Goal: Task Accomplishment & Management: Manage account settings

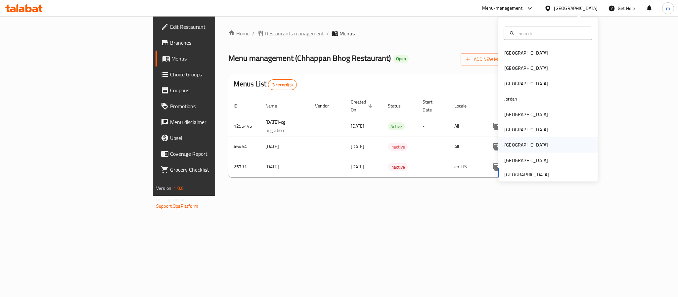
click at [508, 142] on div "[GEOGRAPHIC_DATA]" at bounding box center [526, 144] width 44 height 7
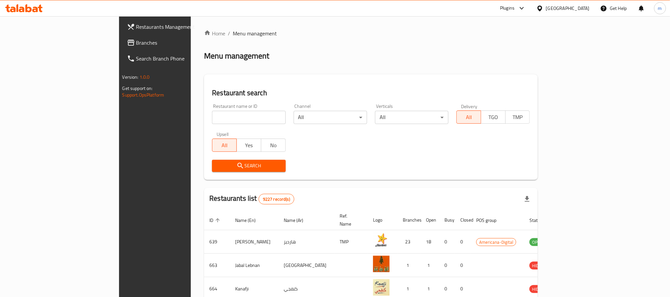
click at [136, 41] on span "Branches" at bounding box center [180, 43] width 89 height 8
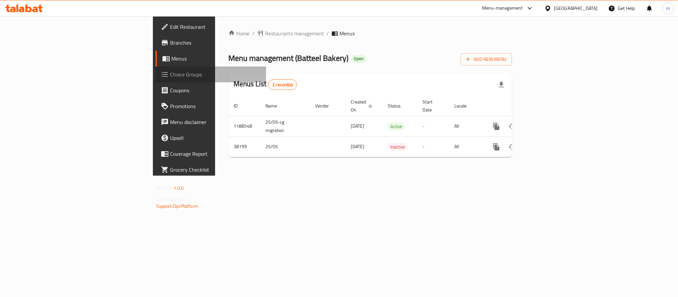
click at [170, 73] on span "Choice Groups" at bounding box center [215, 74] width 91 height 8
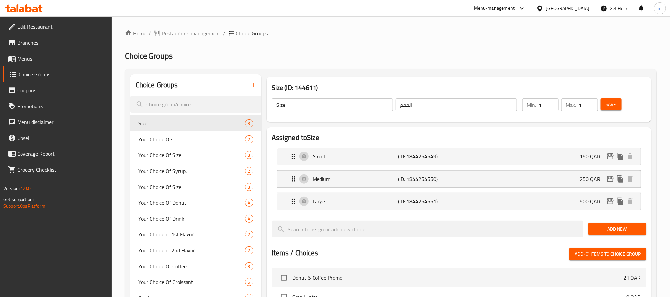
click at [321, 73] on div at bounding box center [335, 148] width 670 height 297
click at [183, 125] on span "Size" at bounding box center [191, 123] width 107 height 8
click at [181, 143] on span "Your Choice Of:" at bounding box center [181, 139] width 87 height 8
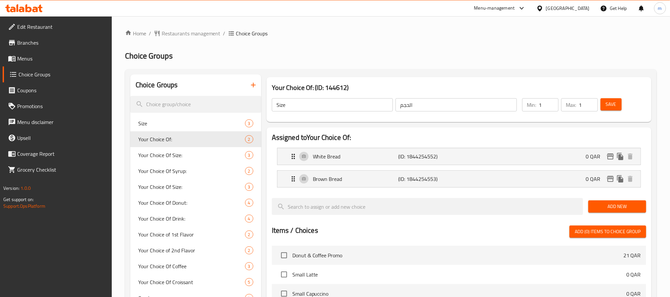
type input "Your Choice Of:"
type input "إختيارك من:"
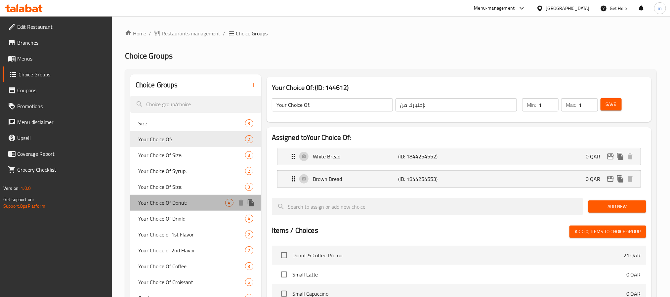
click at [169, 201] on span "Your Choice Of Donut:" at bounding box center [181, 203] width 87 height 8
type input "Your Choice Of Donut:"
type input "إختيارك من الدونات:"
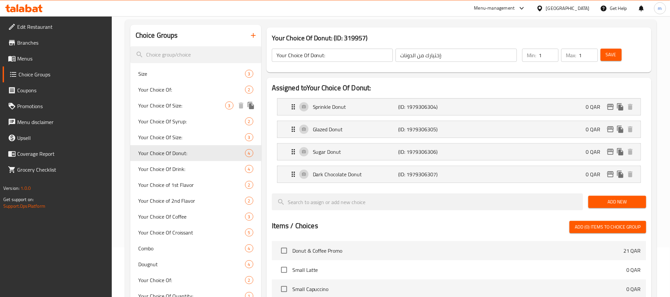
scroll to position [99, 0]
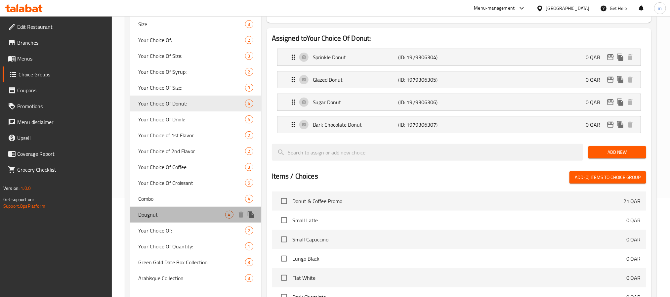
click at [197, 207] on div "Dougnut 4" at bounding box center [195, 215] width 131 height 16
type input "Dougnut"
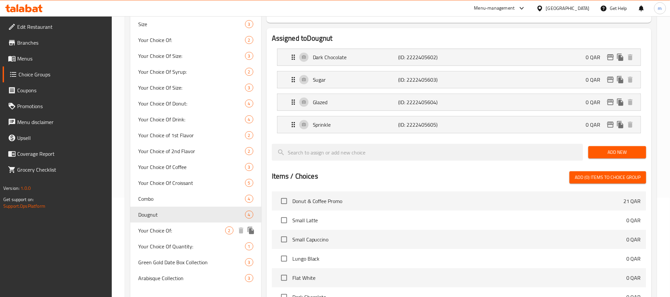
click at [168, 227] on span "Your Choice Of:" at bounding box center [181, 231] width 87 height 8
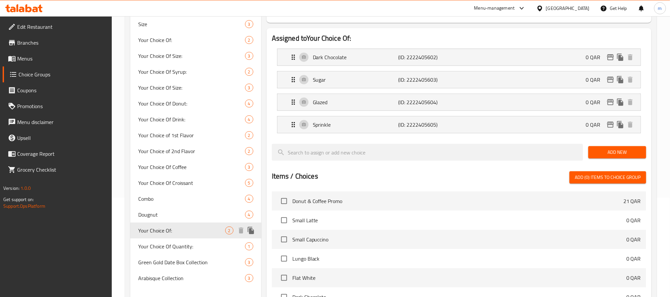
type input "Your Choice Of:"
type input "إختيارك من:"
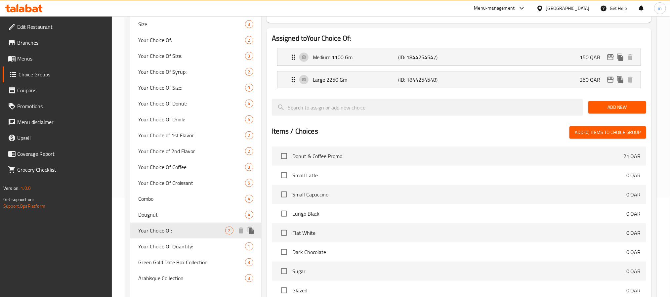
click at [168, 227] on span "Your Choice Of:" at bounding box center [181, 231] width 87 height 8
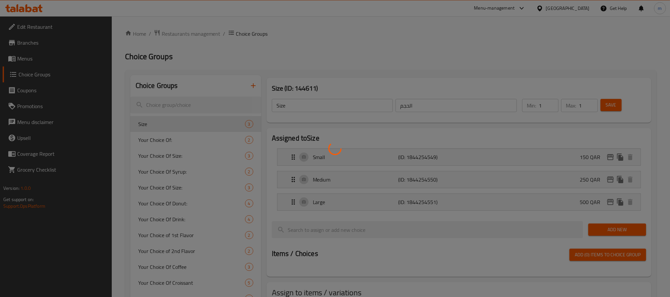
click at [30, 59] on div at bounding box center [335, 148] width 670 height 297
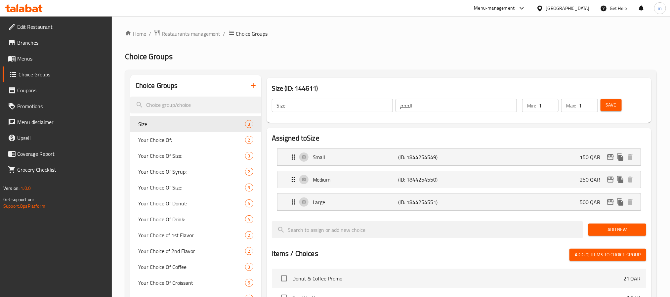
click at [30, 59] on div at bounding box center [335, 148] width 670 height 297
click at [30, 59] on span "Menus" at bounding box center [61, 59] width 89 height 8
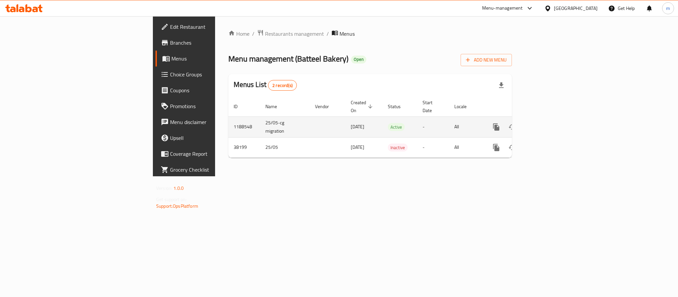
click at [547, 124] on icon "enhanced table" at bounding box center [544, 127] width 6 height 6
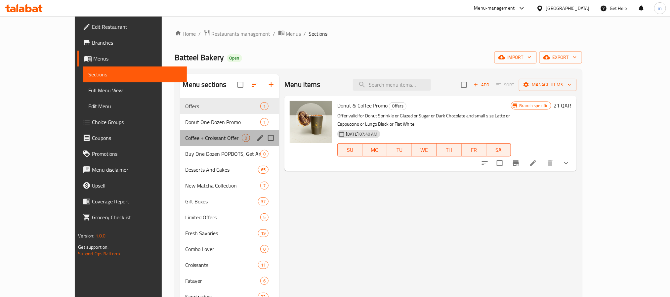
click at [180, 144] on div "Coffee + Croissant Offer 0" at bounding box center [229, 138] width 99 height 16
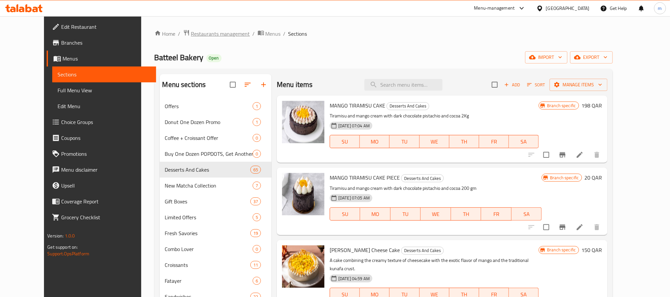
click at [191, 36] on span "Restaurants management" at bounding box center [220, 34] width 59 height 8
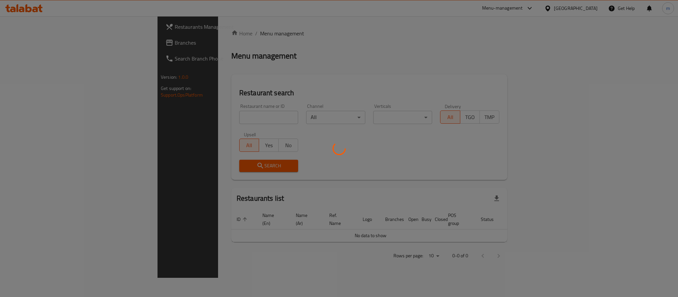
click at [60, 44] on div at bounding box center [339, 148] width 678 height 297
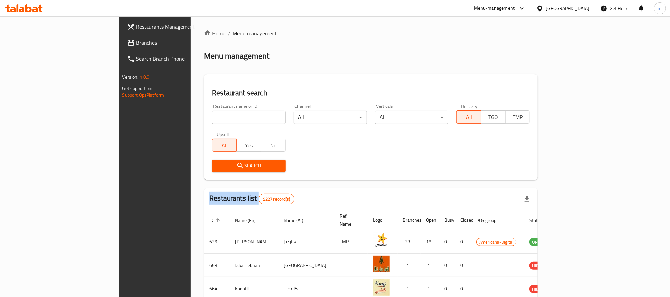
click at [119, 44] on div "Restaurants Management Branches Search Branch Phone Version: 1.0.0 Get support …" at bounding box center [335, 247] width 432 height 463
click at [136, 44] on span "Branches" at bounding box center [180, 43] width 89 height 8
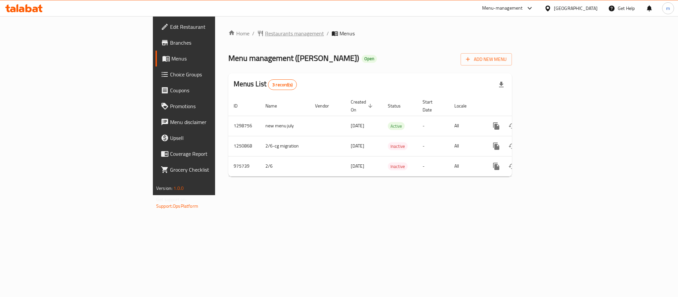
click at [265, 32] on span "Restaurants management" at bounding box center [294, 33] width 59 height 8
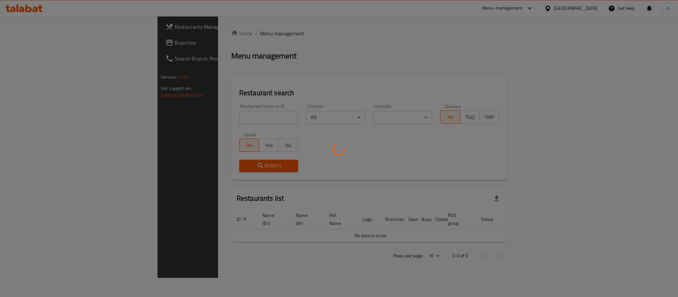
click at [24, 42] on div at bounding box center [339, 148] width 678 height 297
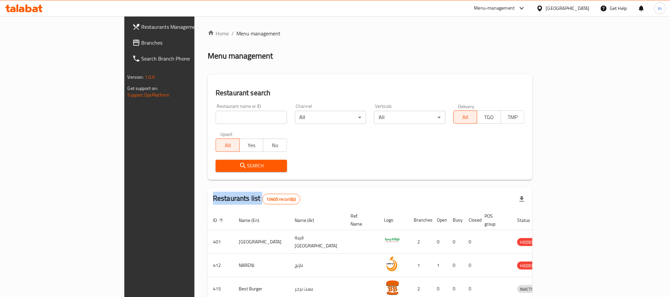
click at [124, 42] on div "Restaurants Management Branches Search Branch Phone Version: 1.0.0 Get support …" at bounding box center [335, 247] width 422 height 463
click at [142, 42] on span "Branches" at bounding box center [186, 43] width 89 height 8
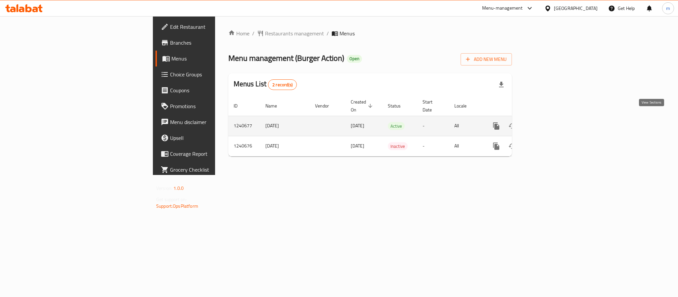
click at [548, 122] on icon "enhanced table" at bounding box center [544, 126] width 8 height 8
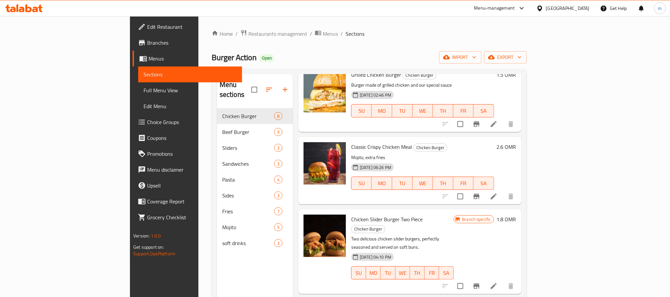
scroll to position [99, 0]
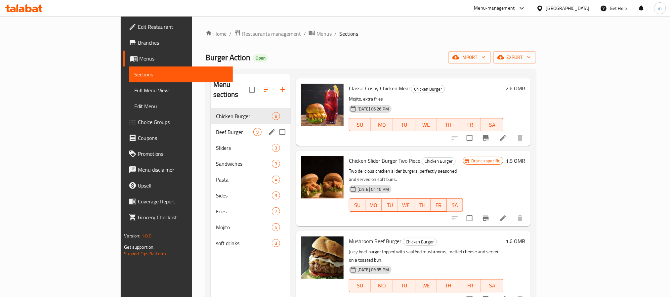
drag, startPoint x: 136, startPoint y: 117, endPoint x: 519, endPoint y: 137, distance: 383.6
click at [211, 124] on div "Beef Burger 9" at bounding box center [251, 132] width 80 height 16
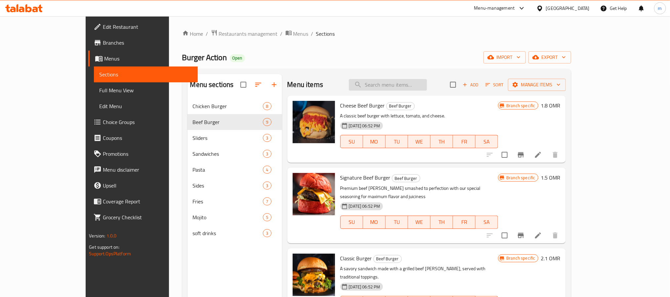
click at [397, 87] on input "search" at bounding box center [388, 85] width 78 height 12
paste input "Smash Burger Beef"
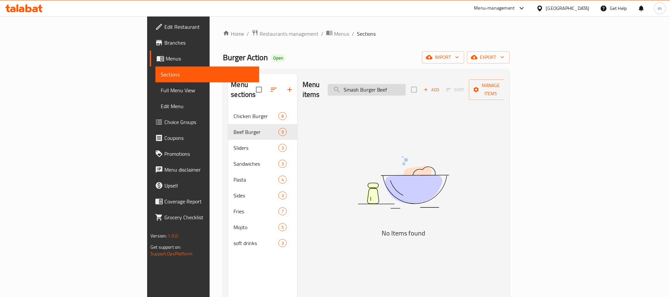
drag, startPoint x: 414, startPoint y: 86, endPoint x: 444, endPoint y: 90, distance: 29.8
click at [406, 90] on input "Smash Burger Beef" at bounding box center [367, 90] width 78 height 12
click at [427, 116] on div "Menu items Smash Add Sort Manage items No Items found" at bounding box center [400, 222] width 207 height 297
click at [406, 87] on input "Smash" at bounding box center [367, 90] width 78 height 12
paste input "Signature Beef Burger"
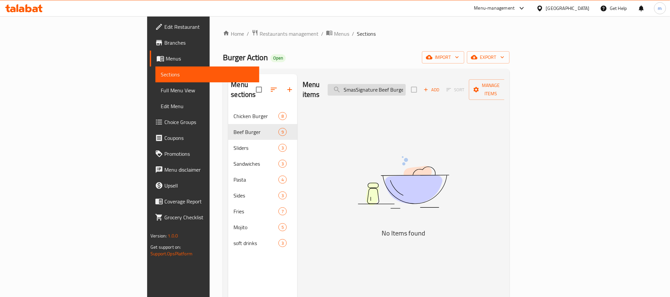
scroll to position [0, 2]
click at [406, 87] on input "SmasSignature Beef Burgerh" at bounding box center [367, 90] width 78 height 12
paste input "ignature Beef Burger"
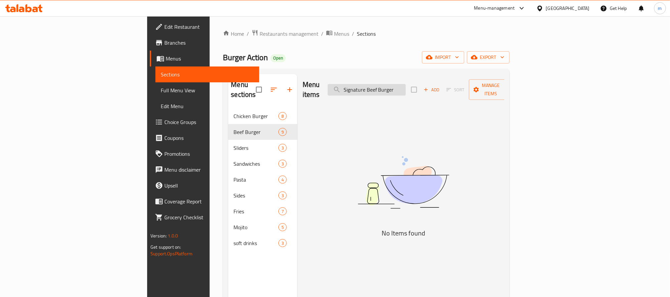
scroll to position [0, 0]
type input "Signature Beef Burger"
click at [340, 46] on div "Home / Restaurants management / Menus / Sections Burger Action Open import expo…" at bounding box center [366, 202] width 287 height 347
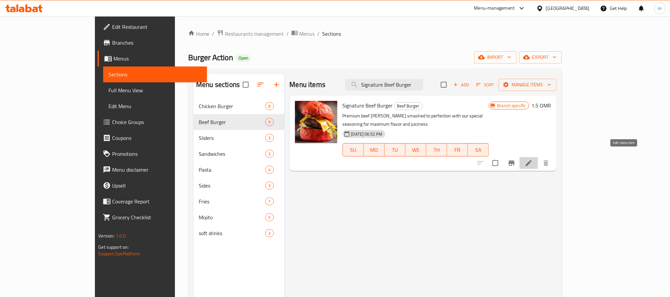
click at [532, 160] on icon at bounding box center [529, 163] width 6 height 6
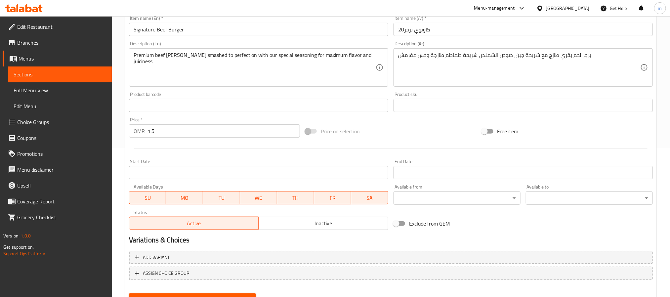
scroll to position [99, 0]
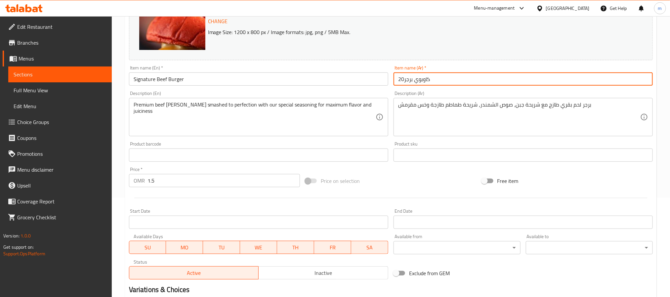
click at [453, 82] on input "كاوبوي برجر20" at bounding box center [523, 78] width 259 height 13
click at [505, 44] on div "Change Image Size: 1200 x 800 px / Image formats: jpg, png / 5MB Max." at bounding box center [391, 25] width 524 height 70
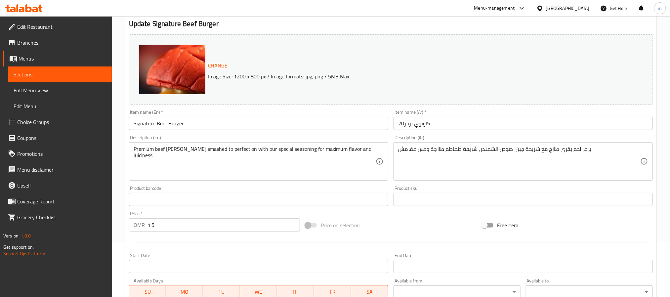
scroll to position [0, 0]
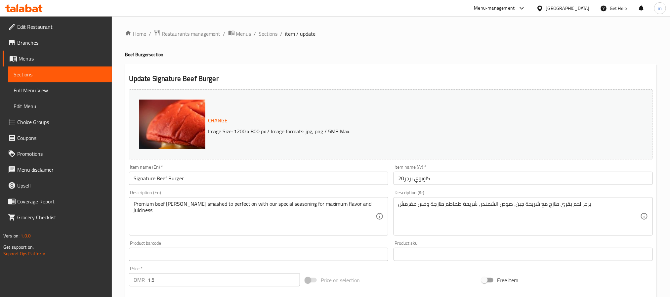
click at [593, 7] on div "Oman" at bounding box center [563, 8] width 64 height 16
click at [546, 7] on div at bounding box center [542, 8] width 10 height 7
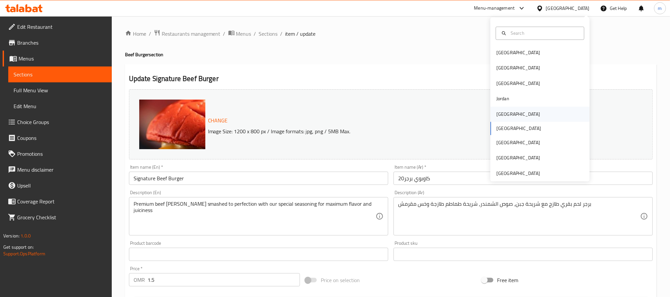
click at [506, 114] on div "[GEOGRAPHIC_DATA]" at bounding box center [518, 114] width 54 height 15
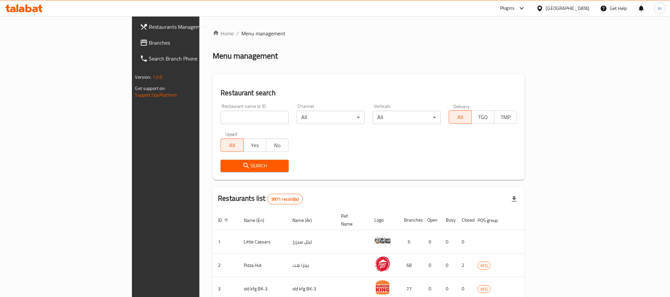
click at [149, 45] on span "Branches" at bounding box center [193, 43] width 89 height 8
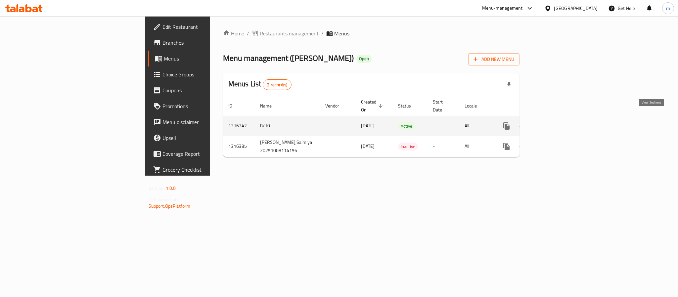
click at [562, 118] on link "enhanced table" at bounding box center [554, 126] width 16 height 16
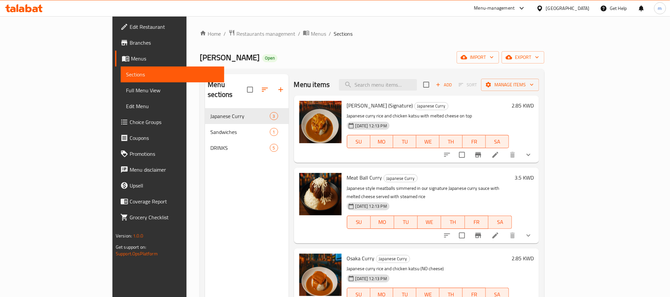
click at [130, 121] on span "Choice Groups" at bounding box center [174, 122] width 89 height 8
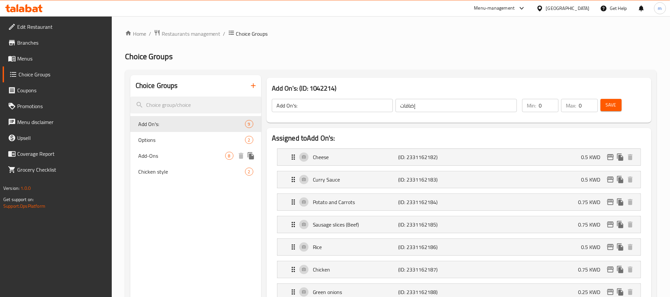
click at [155, 162] on div "Add-Ons 8" at bounding box center [195, 156] width 131 height 16
type input "Add-Ons"
type input "اضافات"
type input "1"
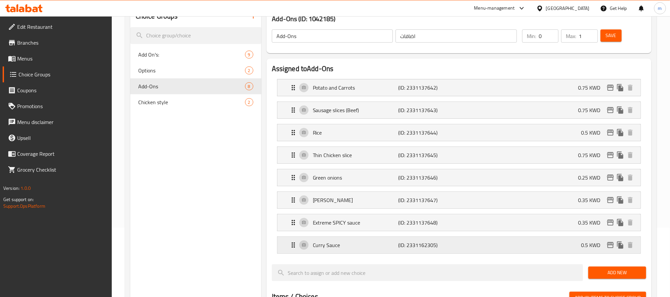
scroll to position [99, 0]
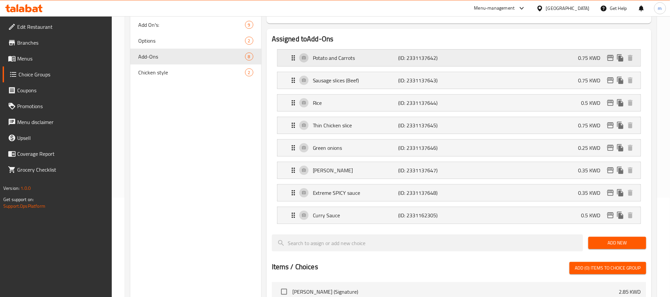
click at [375, 60] on p "Potato and Carrots" at bounding box center [355, 58] width 85 height 8
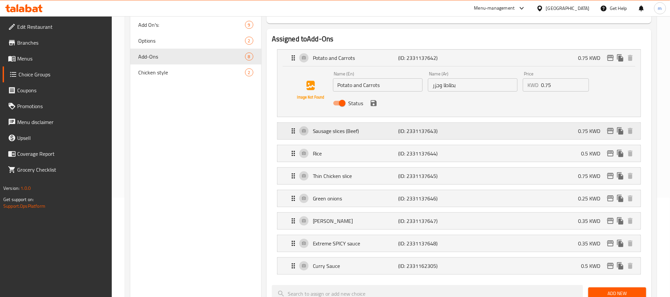
click at [444, 131] on p "(ID: 2331137643)" at bounding box center [426, 131] width 57 height 8
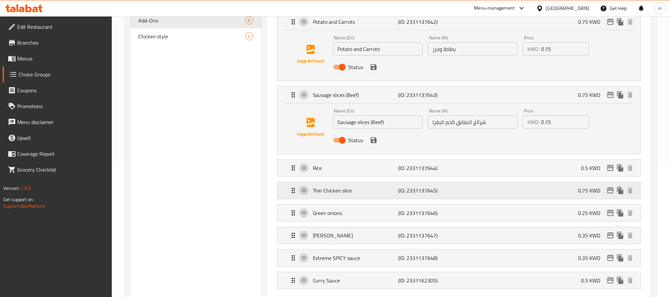
scroll to position [199, 0]
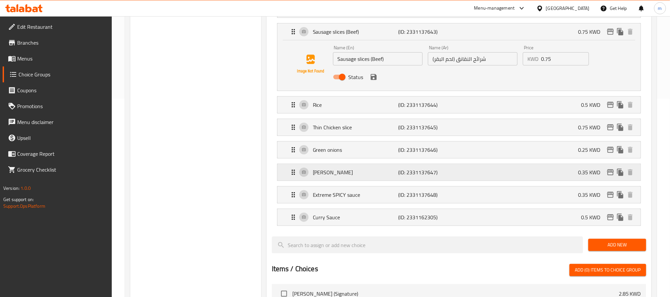
click at [445, 176] on p "(ID: 2331137647)" at bounding box center [426, 172] width 57 height 8
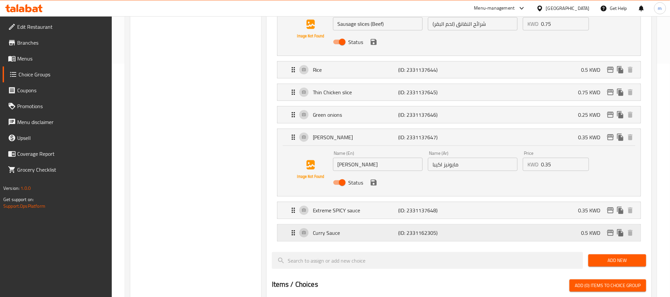
scroll to position [248, 0]
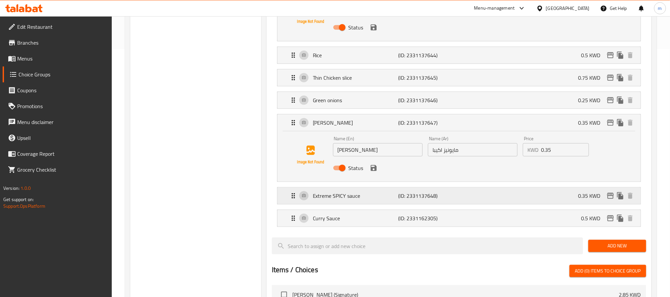
click at [463, 201] on div "Extreme SPICY sauce (ID: 2331137648) 0.35 KWD" at bounding box center [461, 196] width 343 height 17
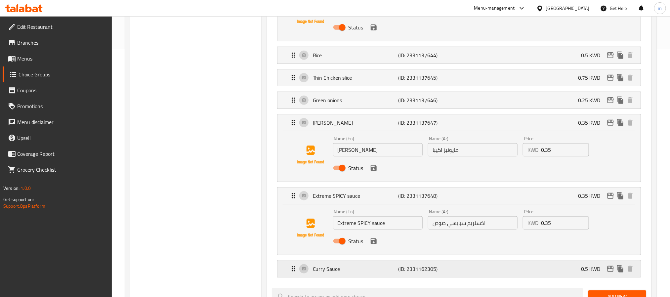
scroll to position [298, 0]
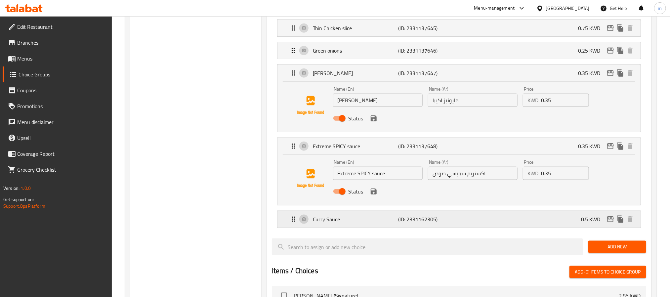
click at [470, 218] on div "[PERSON_NAME] Sauce (ID: 2331162305) 0.5 KWD" at bounding box center [461, 219] width 343 height 17
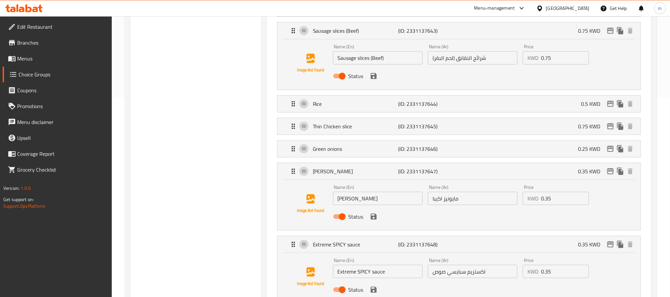
scroll to position [199, 0]
click at [467, 174] on div "[PERSON_NAME] (ID: 2331137647) 0.35 KWD" at bounding box center [461, 172] width 343 height 17
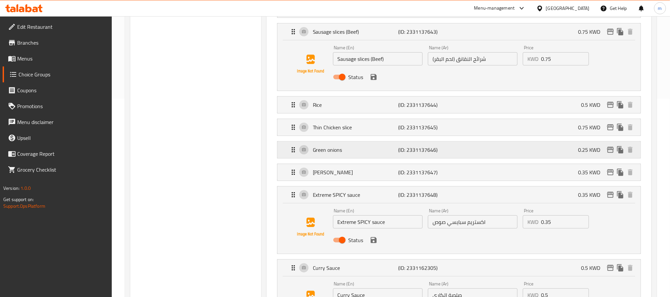
click at [467, 151] on div "Green onions (ID: 2331137646) 0.25 KWD" at bounding box center [461, 150] width 343 height 17
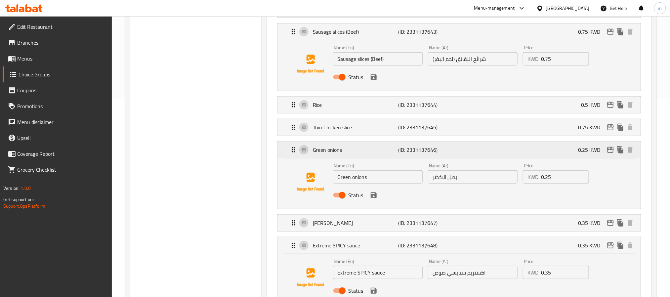
scroll to position [149, 0]
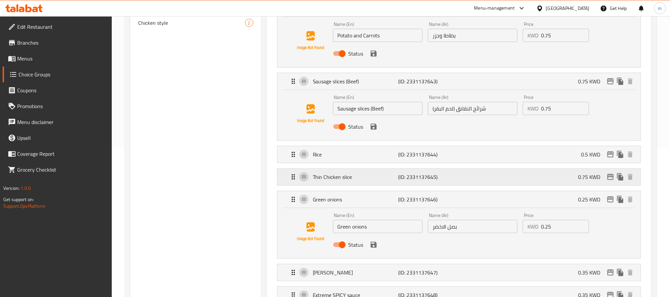
click at [450, 171] on div "Thin Chicken slice (ID: 2331137645) 0.75 KWD" at bounding box center [461, 177] width 343 height 17
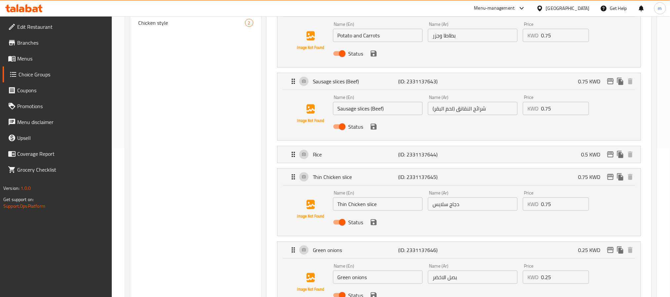
click at [470, 205] on input "دجاج سلايس" at bounding box center [473, 204] width 90 height 13
click at [469, 149] on div "Rice (ID: 2331137644) 0.5 KWD" at bounding box center [461, 154] width 343 height 17
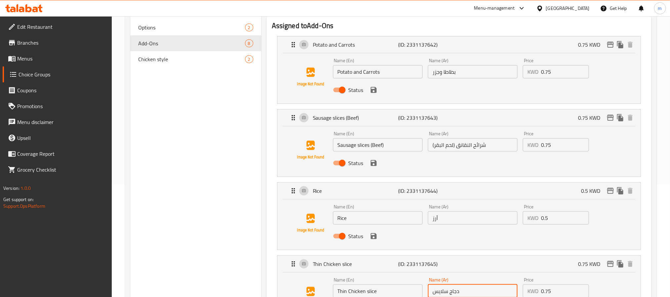
scroll to position [99, 0]
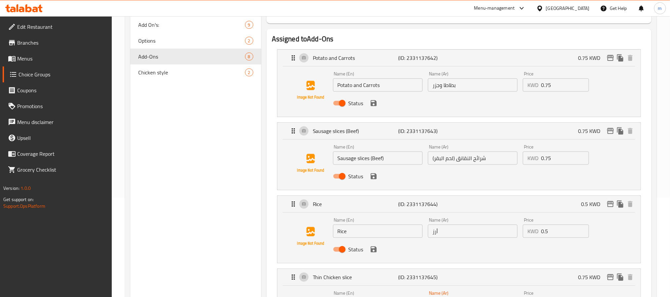
click at [460, 84] on input "بطاطا وجزر" at bounding box center [473, 84] width 90 height 13
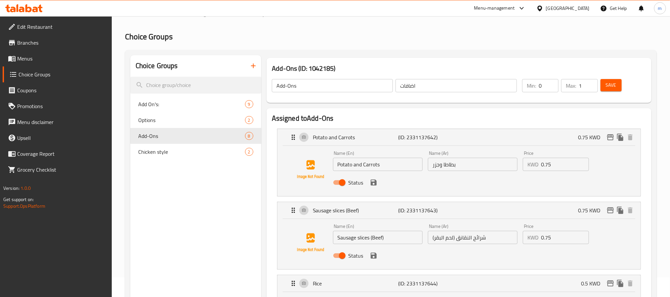
scroll to position [0, 0]
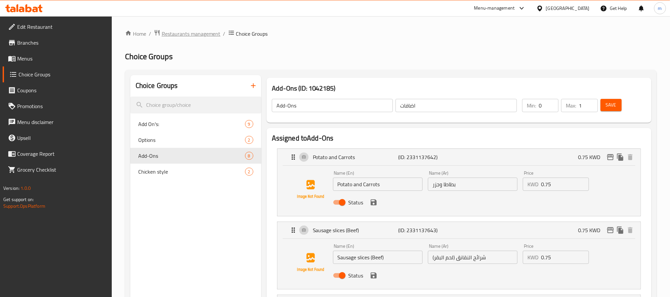
click at [203, 36] on span "Restaurants management" at bounding box center [191, 34] width 59 height 8
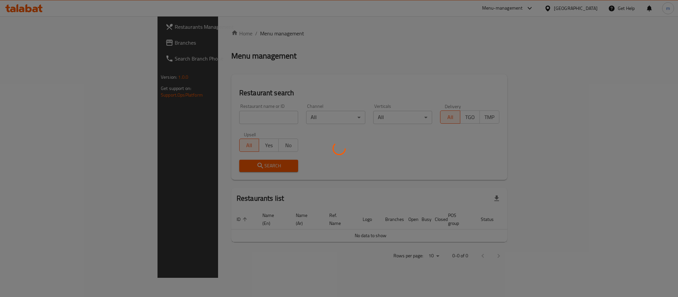
click at [60, 43] on div at bounding box center [339, 148] width 678 height 297
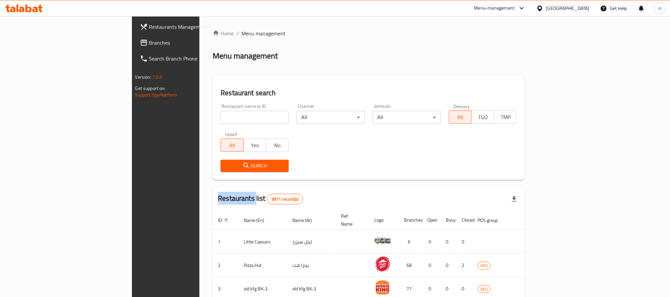
click at [132, 43] on div "Restaurants Management Branches Search Branch Phone Version: 1.0.0 Get support …" at bounding box center [335, 247] width 407 height 463
click at [149, 43] on span "Branches" at bounding box center [193, 43] width 89 height 8
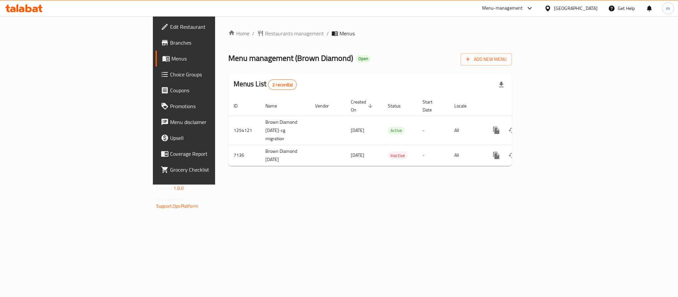
click at [600, 7] on div "[GEOGRAPHIC_DATA]" at bounding box center [571, 8] width 64 height 16
click at [586, 7] on div "Kuwait" at bounding box center [576, 8] width 44 height 7
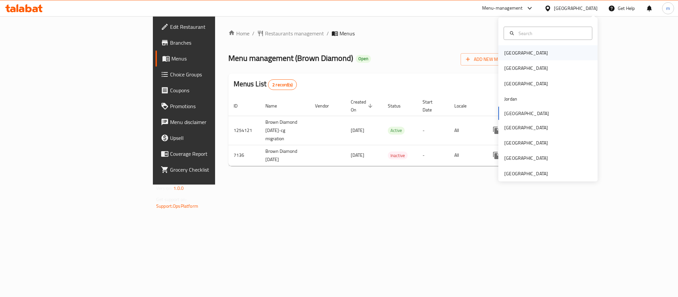
click at [504, 53] on div "[GEOGRAPHIC_DATA]" at bounding box center [526, 52] width 44 height 7
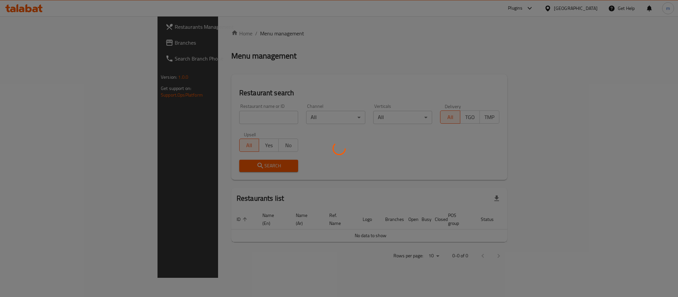
click at [47, 40] on div at bounding box center [339, 148] width 678 height 297
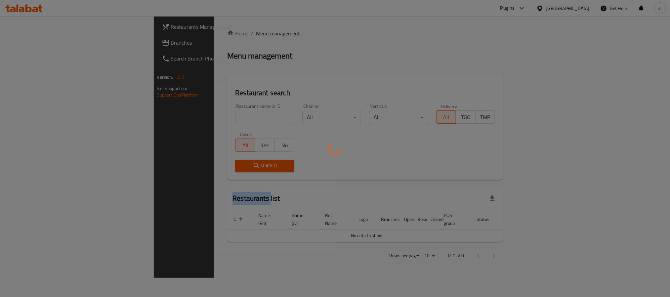
click at [47, 40] on div at bounding box center [335, 148] width 670 height 297
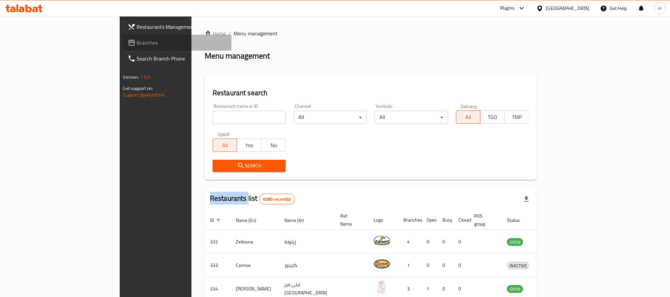
click at [137, 40] on span "Branches" at bounding box center [181, 43] width 89 height 8
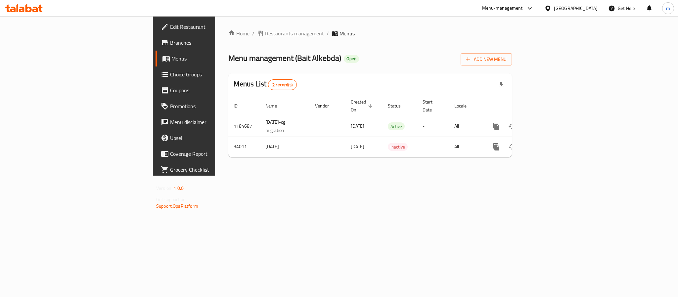
click at [265, 35] on span "Restaurants management" at bounding box center [294, 33] width 59 height 8
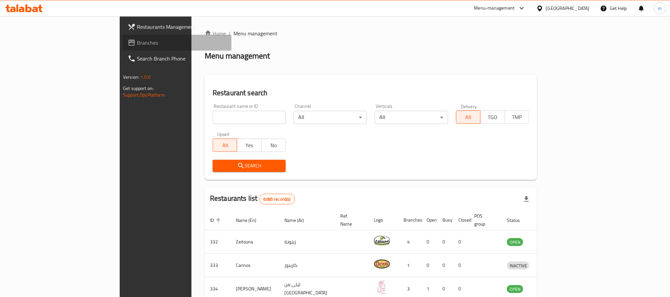
click at [137, 40] on span "Branches" at bounding box center [181, 43] width 89 height 8
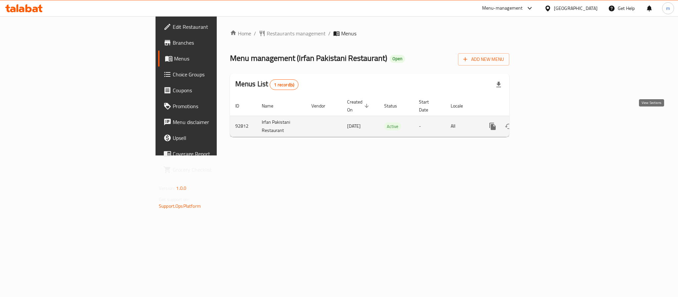
click at [544, 122] on icon "enhanced table" at bounding box center [540, 126] width 8 height 8
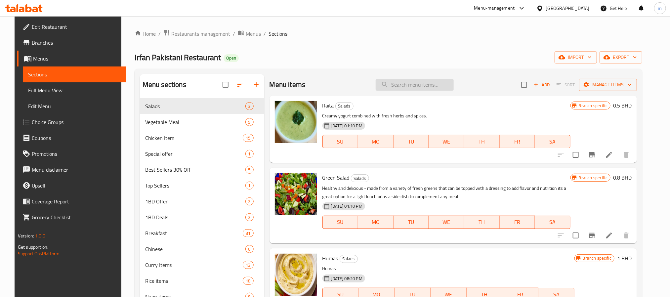
click at [426, 86] on input "search" at bounding box center [415, 85] width 78 height 12
paste input "Large Mutton Plao"
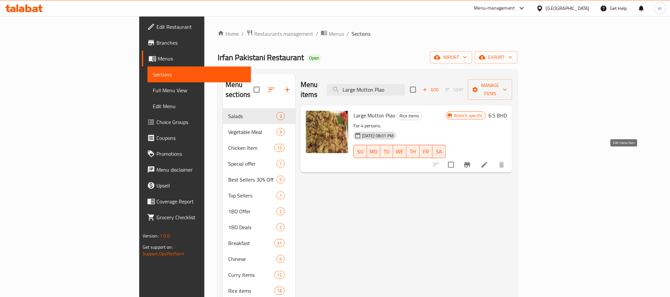
type input "Large Mutton Plao"
click at [488, 162] on icon at bounding box center [485, 165] width 6 height 6
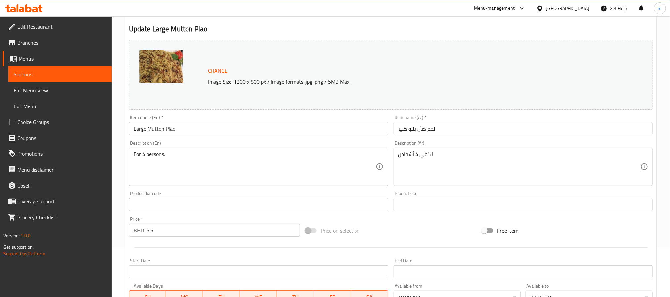
scroll to position [99, 0]
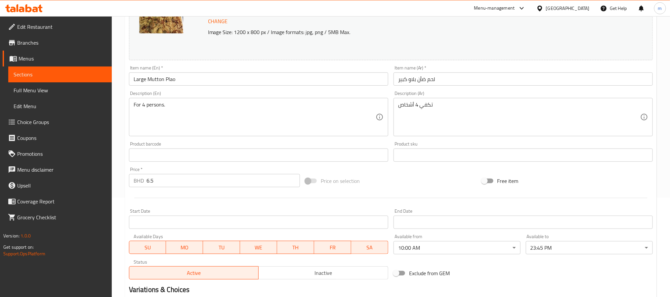
click at [578, 12] on div "Bahrain" at bounding box center [568, 8] width 44 height 7
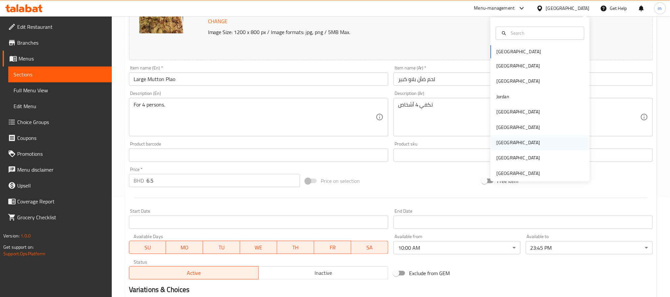
click at [501, 140] on div "[GEOGRAPHIC_DATA]" at bounding box center [518, 142] width 54 height 15
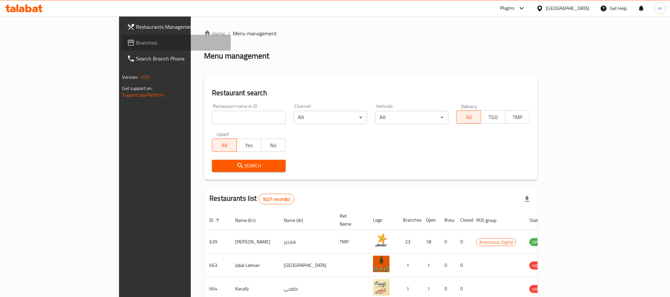
click at [136, 43] on span "Branches" at bounding box center [180, 43] width 89 height 8
